Goal: Check status: Check status

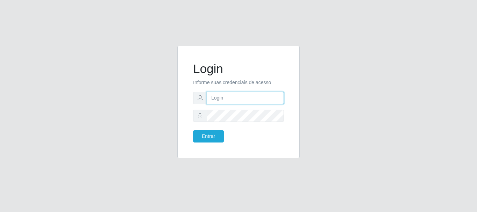
click at [239, 101] on input "text" at bounding box center [245, 98] width 77 height 12
type input "Ubiratan@confglacer"
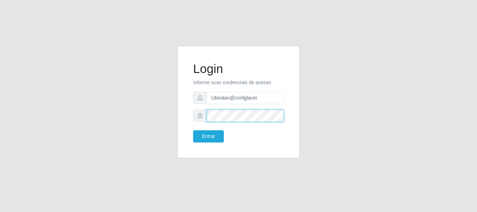
click at [193, 130] on button "Entrar" at bounding box center [208, 136] width 31 height 12
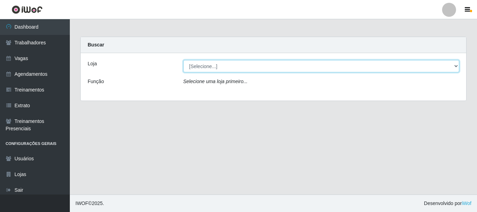
click at [227, 67] on select "[Selecione...] Glace Real Confeitaria" at bounding box center [321, 66] width 276 height 12
select select "445"
click at [183, 60] on select "[Selecione...] Glace Real Confeitaria" at bounding box center [321, 66] width 276 height 12
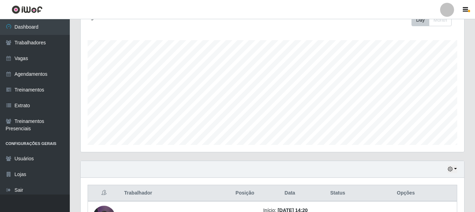
scroll to position [140, 0]
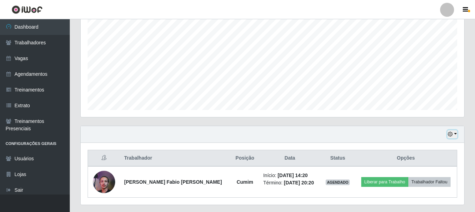
click at [452, 135] on icon "button" at bounding box center [450, 134] width 5 height 5
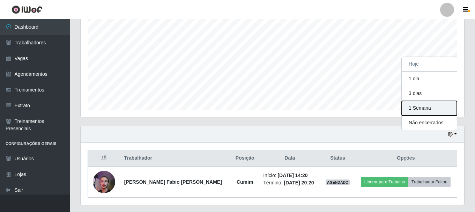
click at [436, 110] on button "1 Semana" at bounding box center [429, 108] width 55 height 15
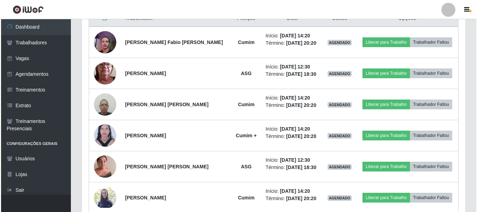
scroll to position [245, 0]
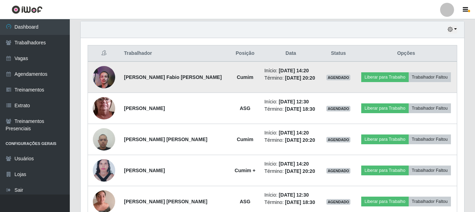
click at [101, 79] on img at bounding box center [104, 77] width 22 height 30
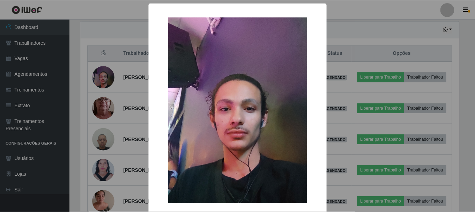
scroll to position [145, 380]
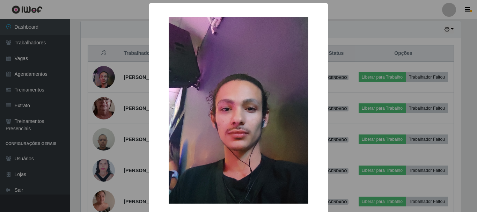
click at [334, 31] on div "× OK Cancel" at bounding box center [238, 106] width 477 height 212
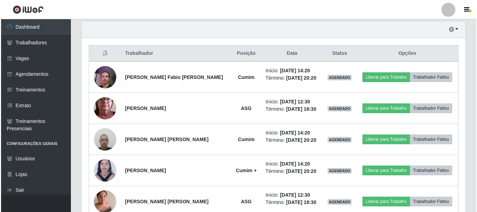
scroll to position [145, 384]
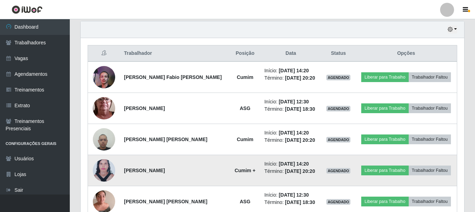
click at [99, 173] on img at bounding box center [104, 170] width 22 height 30
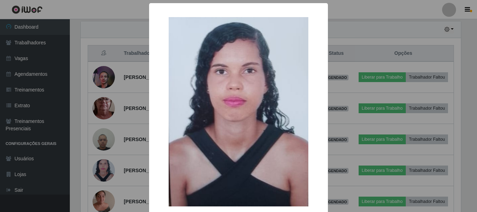
click at [131, 148] on div "× OK Cancel" at bounding box center [238, 106] width 477 height 212
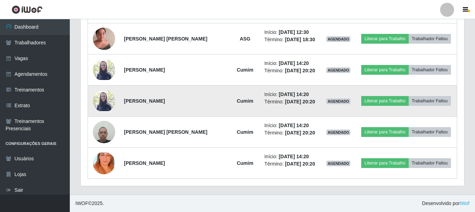
scroll to position [233, 0]
